Goal: Task Accomplishment & Management: Manage account settings

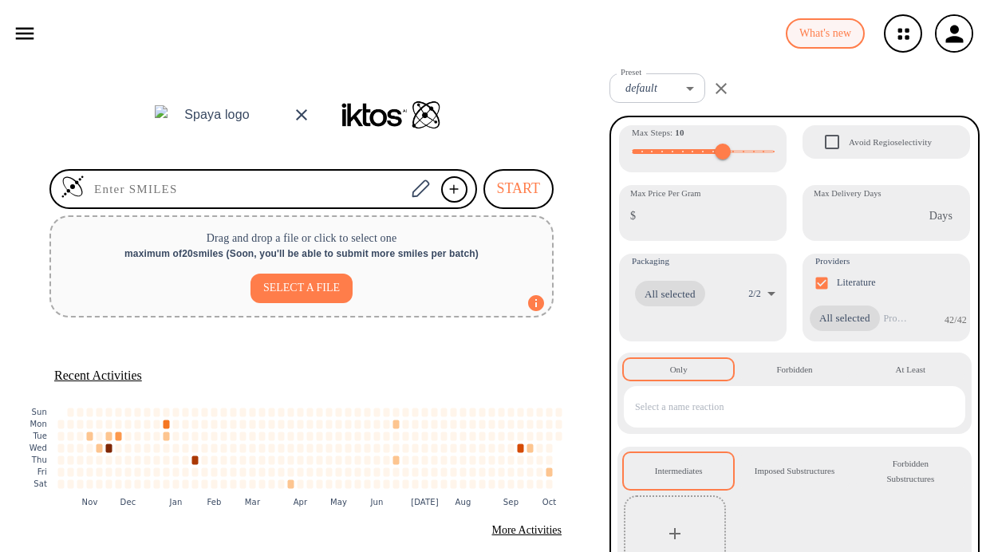
scroll to position [32, 0]
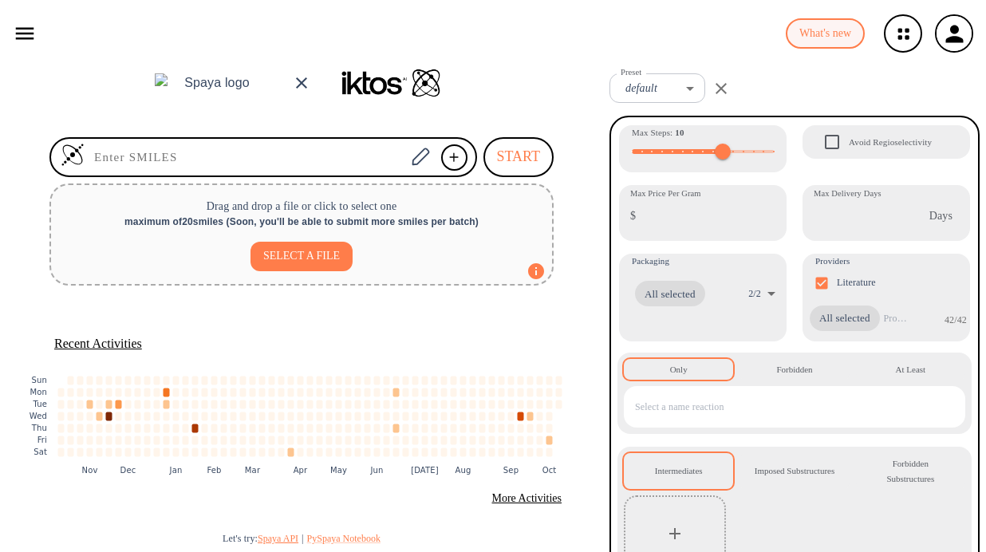
click at [266, 541] on button "Spaya API" at bounding box center [278, 539] width 41 height 14
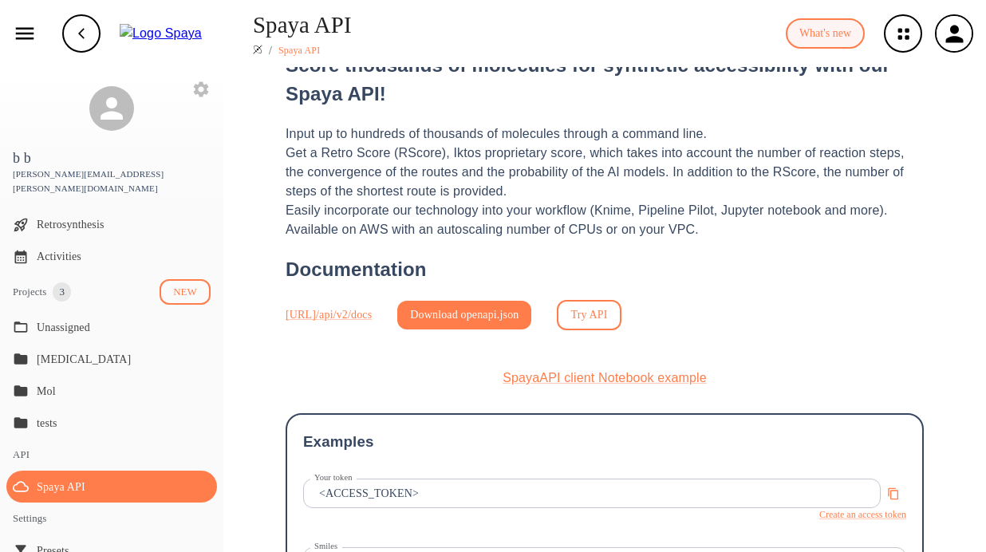
click at [620, 315] on link "Try API" at bounding box center [589, 315] width 64 height 31
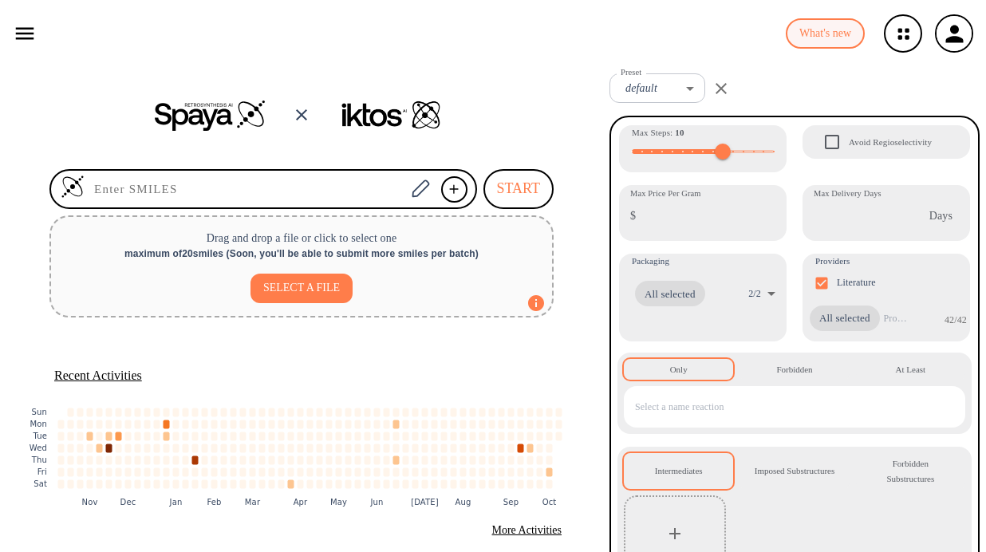
click at [20, 26] on icon "button" at bounding box center [25, 34] width 24 height 24
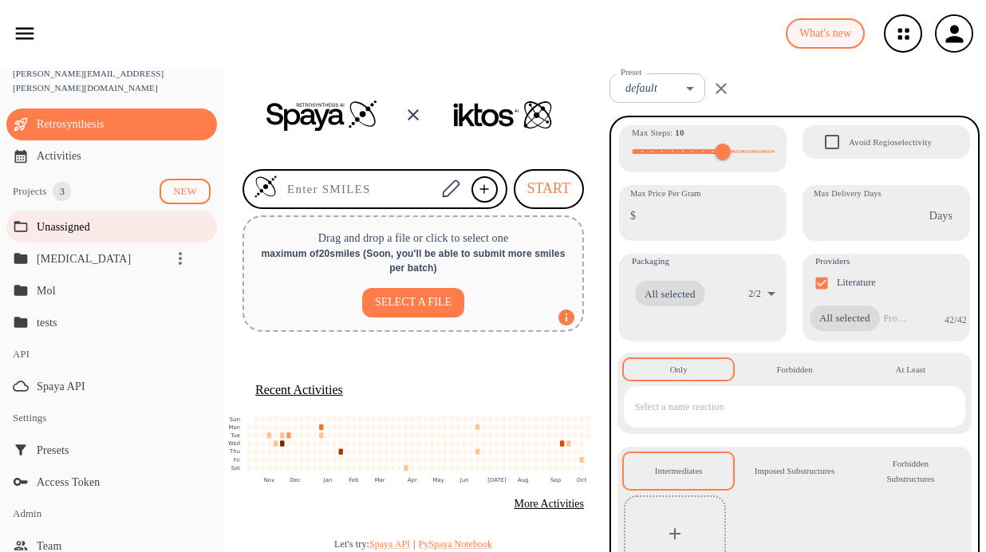
scroll to position [173, 0]
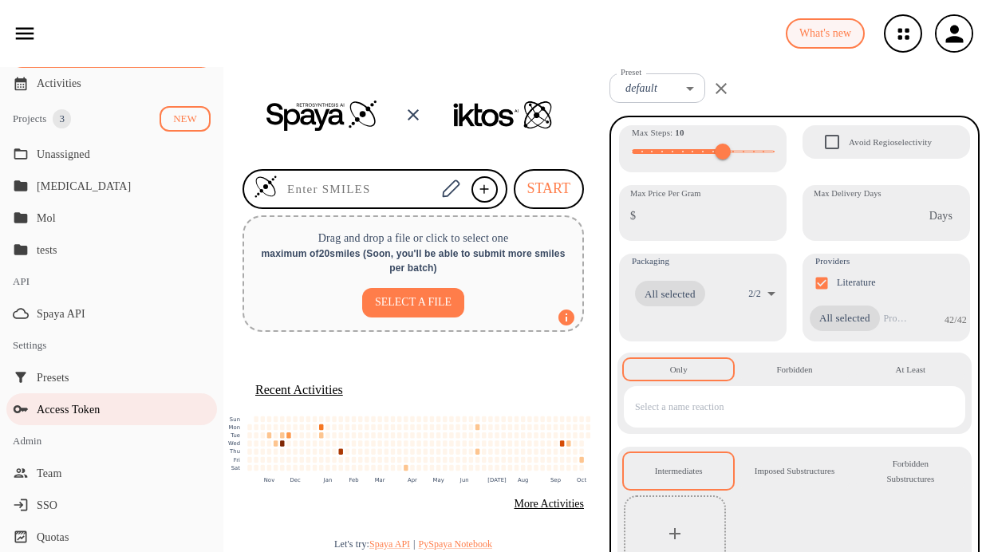
click at [71, 401] on span "Access Token" at bounding box center [124, 409] width 174 height 17
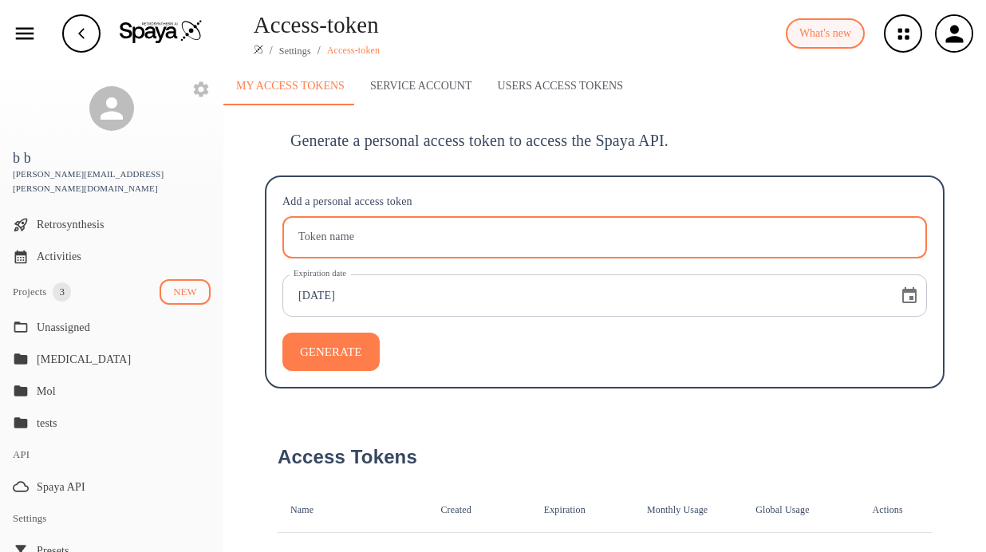
click at [384, 235] on input "Token name" at bounding box center [607, 237] width 640 height 42
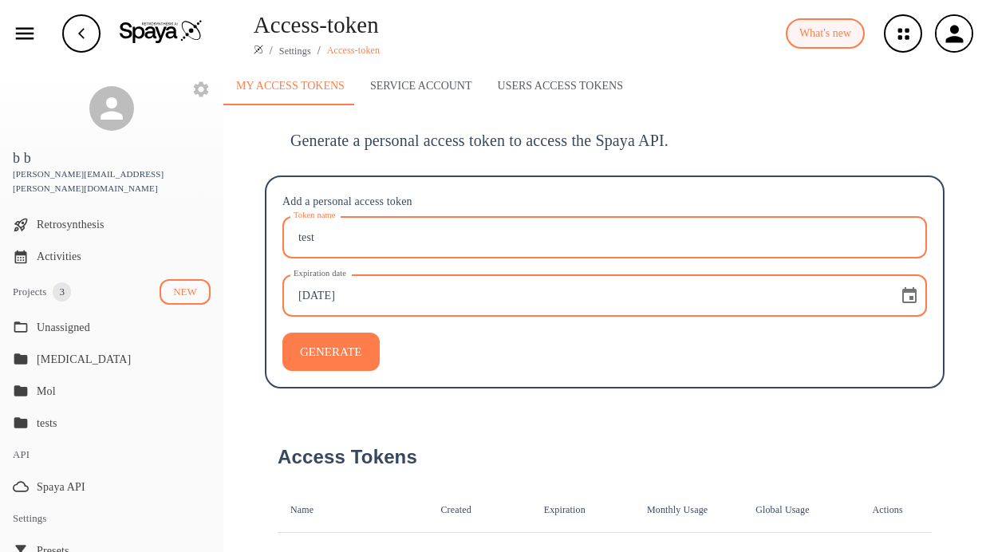
type input "test"
click at [311, 301] on input "[DATE]" at bounding box center [587, 295] width 600 height 42
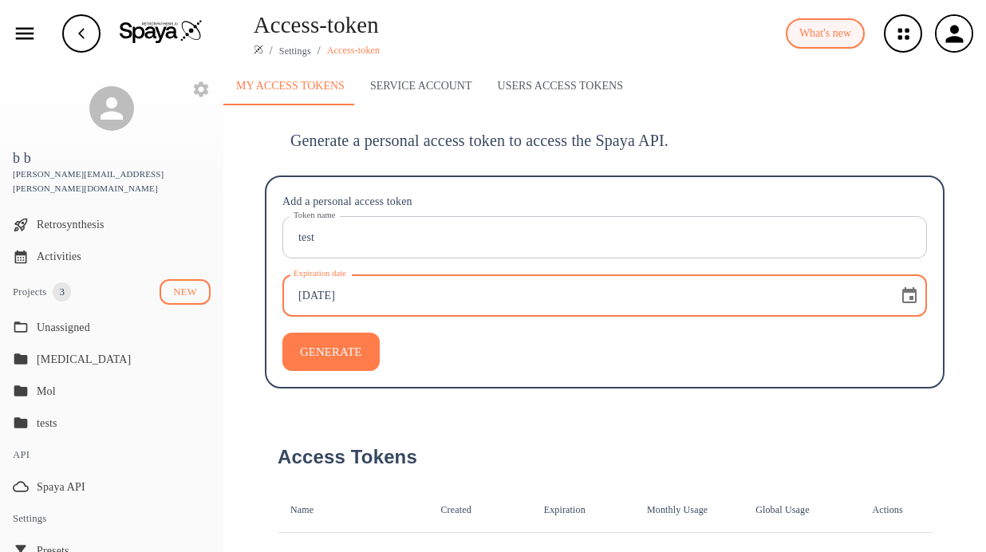
type input "[DATE]"
click at [341, 354] on button "GENERATE" at bounding box center [330, 352] width 97 height 38
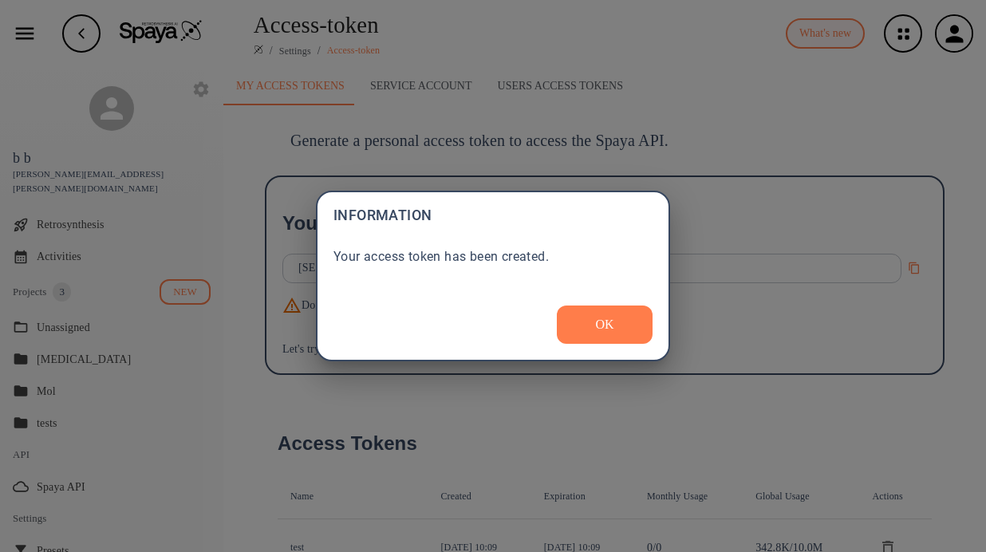
click at [618, 311] on button "OK" at bounding box center [605, 324] width 96 height 38
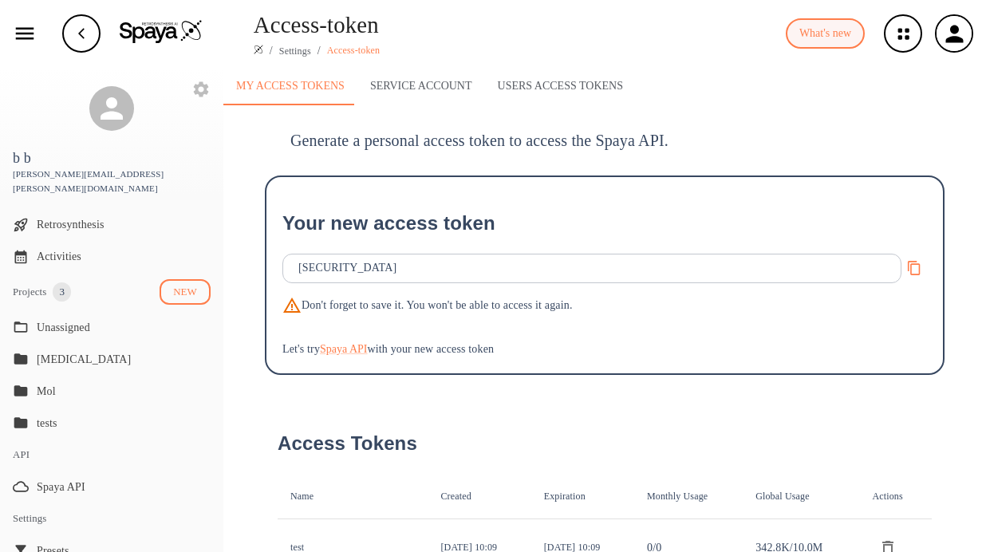
click at [916, 273] on button "Copy to clipboard" at bounding box center [914, 268] width 31 height 31
